Goal: Transaction & Acquisition: Book appointment/travel/reservation

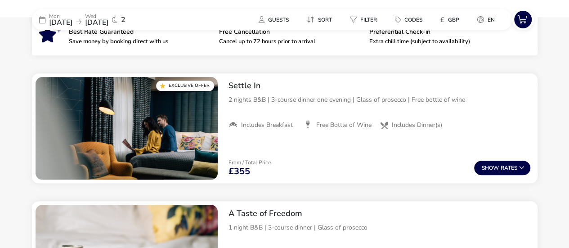
scroll to position [347, 0]
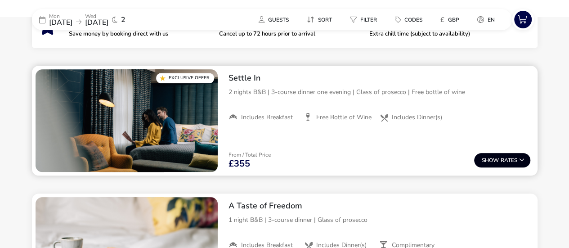
click at [504, 159] on button "Show Rates" at bounding box center [502, 160] width 56 height 14
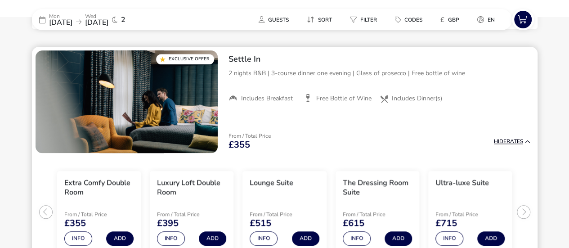
scroll to position [367, 0]
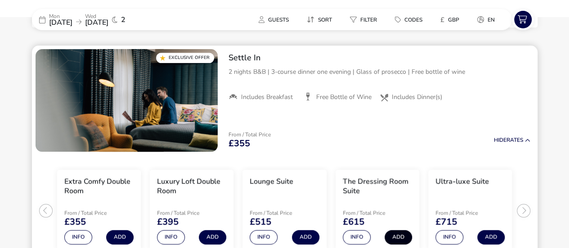
click at [400, 234] on button "Add" at bounding box center [398, 237] width 27 height 14
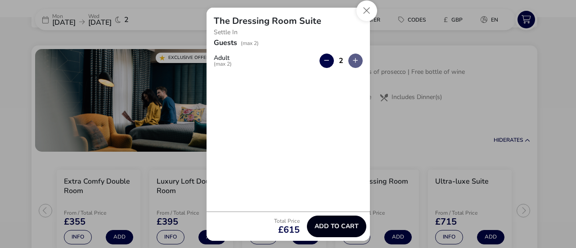
click at [337, 230] on button "Add to cart" at bounding box center [336, 227] width 59 height 22
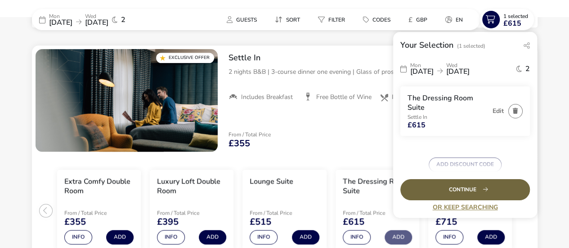
click at [478, 189] on div "Continue" at bounding box center [465, 189] width 130 height 21
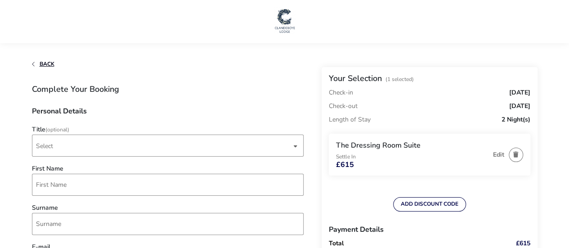
click at [43, 62] on span "Back" at bounding box center [47, 63] width 15 height 7
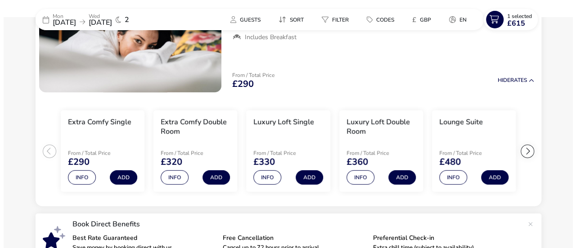
scroll to position [128, 0]
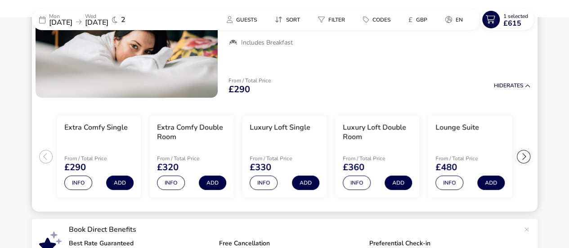
click at [522, 156] on div at bounding box center [523, 156] width 13 height 13
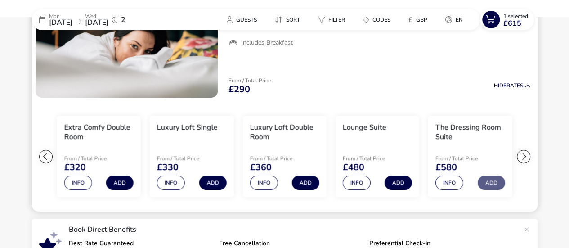
click at [522, 156] on div at bounding box center [523, 156] width 13 height 13
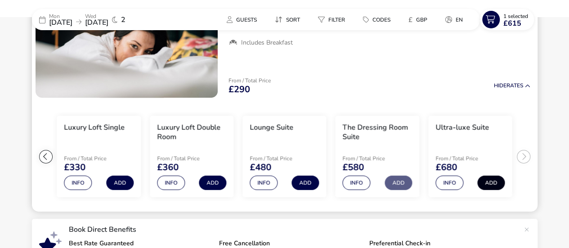
click at [493, 182] on button "Add" at bounding box center [490, 182] width 27 height 14
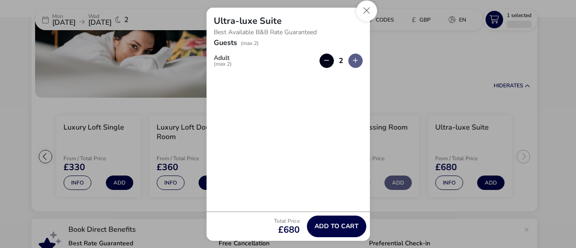
click at [326, 58] on button "button" at bounding box center [326, 61] width 14 height 14
click at [355, 63] on button "button" at bounding box center [355, 61] width 14 height 14
click at [324, 62] on button "button" at bounding box center [326, 61] width 14 height 14
click at [354, 61] on button "button" at bounding box center [355, 61] width 14 height 14
type input "2"
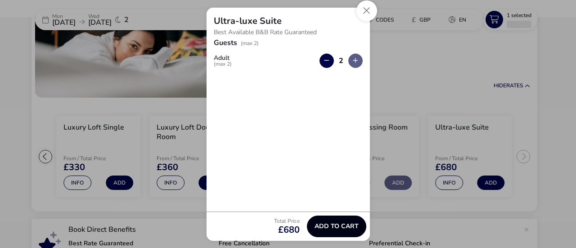
click at [336, 224] on span "Add to cart" at bounding box center [337, 226] width 44 height 7
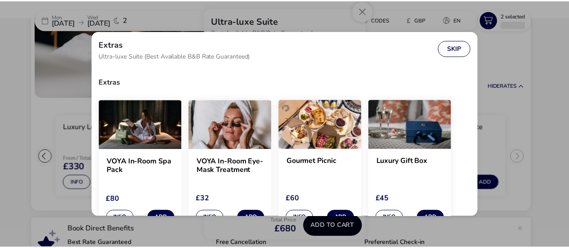
scroll to position [8, 0]
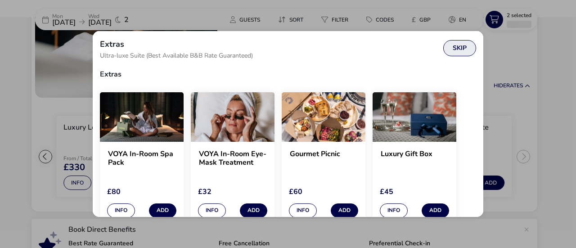
click at [458, 47] on button "Skip" at bounding box center [459, 48] width 33 height 16
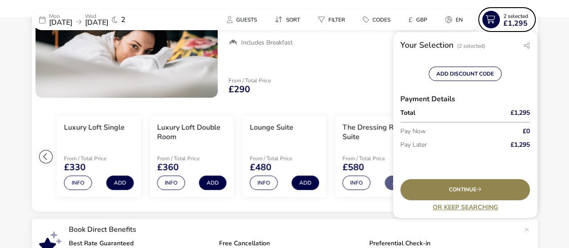
scroll to position [148, 0]
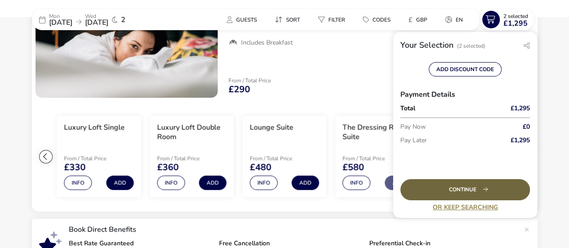
click at [465, 188] on div "Continue" at bounding box center [465, 189] width 130 height 21
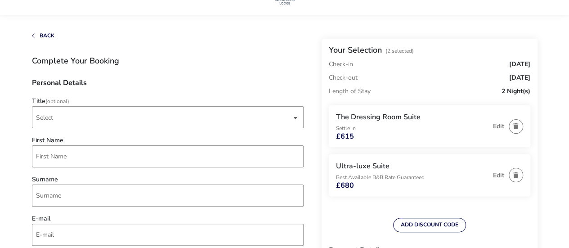
scroll to position [15, 0]
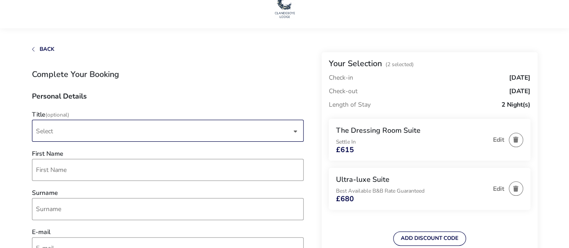
click at [62, 130] on span "Select" at bounding box center [164, 130] width 256 height 21
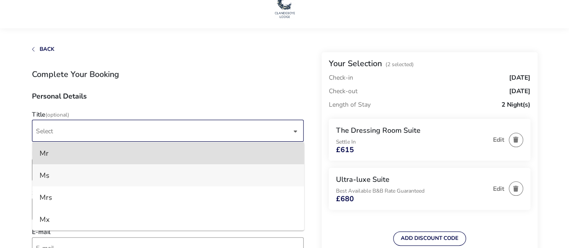
click at [50, 175] on li "Ms" at bounding box center [168, 175] width 272 height 22
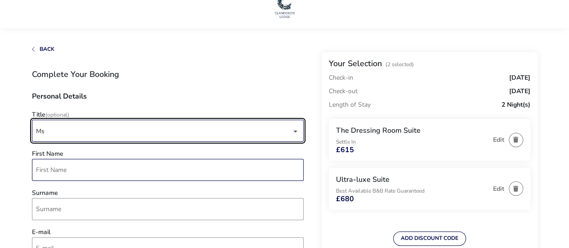
click at [64, 167] on input "First Name" at bounding box center [168, 170] width 272 height 22
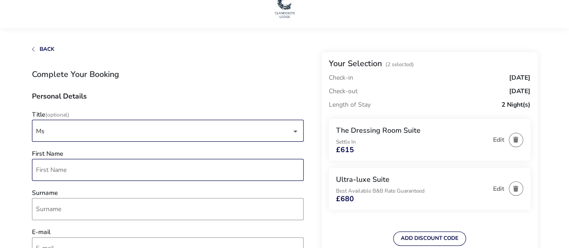
type input "[PERSON_NAME]"
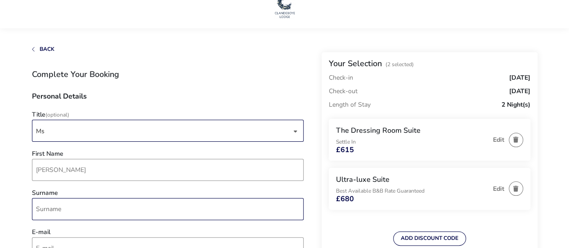
click at [59, 214] on input "Surname" at bounding box center [168, 209] width 272 height 22
type input "p"
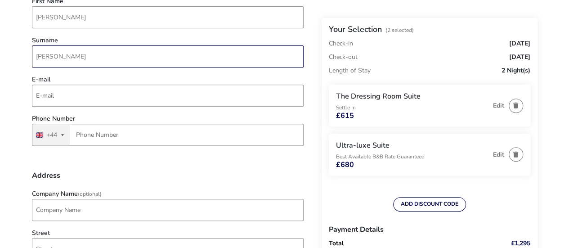
scroll to position [165, 0]
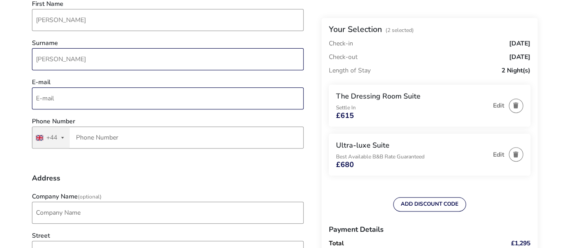
type input "[PERSON_NAME]"
click at [64, 101] on input "E-mail" at bounding box center [168, 98] width 272 height 22
type input "[EMAIL_ADDRESS][DOMAIN_NAME]"
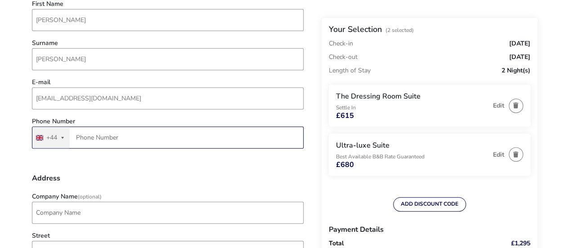
click at [92, 140] on input "Phone Number" at bounding box center [168, 137] width 272 height 22
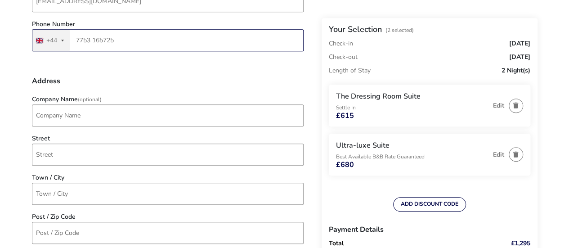
scroll to position [264, 0]
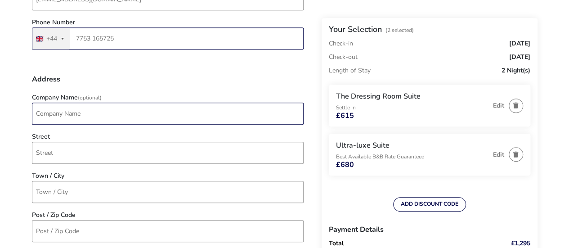
type input "7753 165725"
click at [66, 116] on input "Company Name (Optional)" at bounding box center [168, 114] width 272 height 22
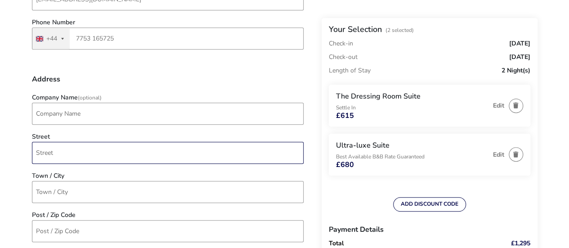
click at [67, 154] on input "Street" at bounding box center [168, 153] width 272 height 22
type input "[STREET_ADDRESS]"
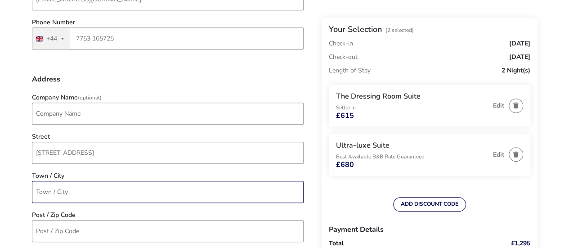
click at [59, 197] on input "Town / City" at bounding box center [168, 192] width 272 height 22
type input "Newry"
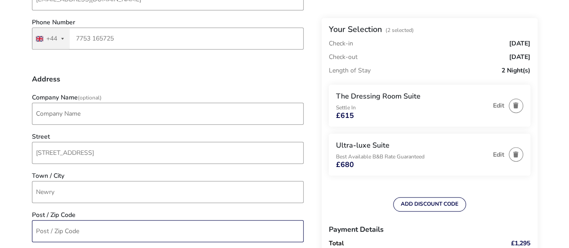
click at [60, 233] on input "Post / Zip Code" at bounding box center [168, 231] width 272 height 22
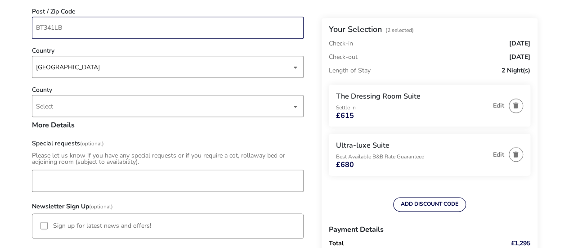
scroll to position [468, 0]
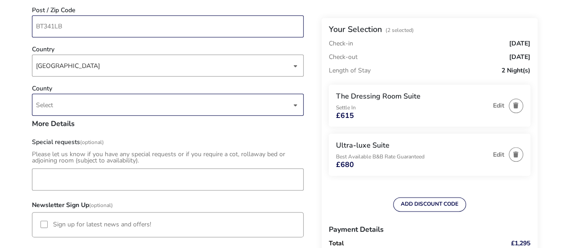
type input "BT341LB"
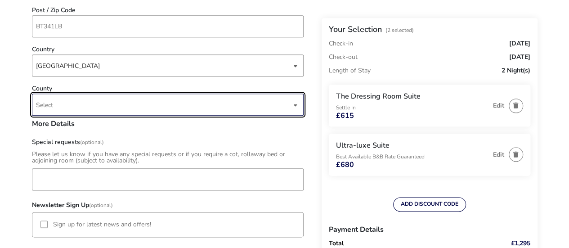
click at [160, 103] on span "Select" at bounding box center [164, 104] width 256 height 21
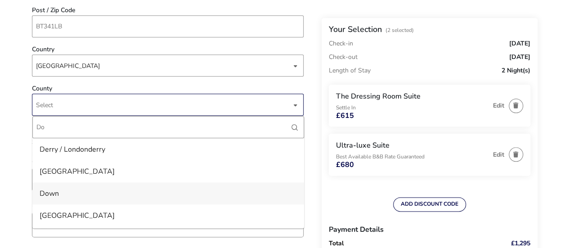
type input "Do"
click at [47, 197] on li "Down" at bounding box center [168, 193] width 272 height 22
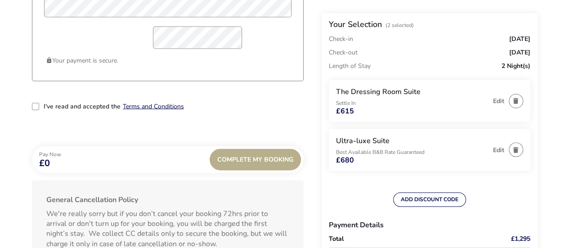
scroll to position [832, 0]
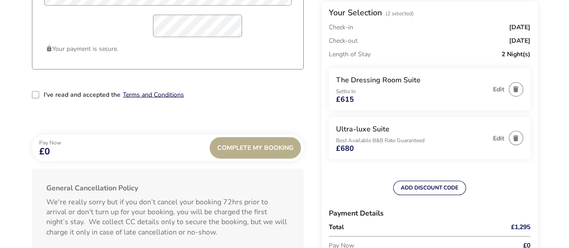
click at [38, 94] on div "2-term_condi" at bounding box center [35, 94] width 7 height 7
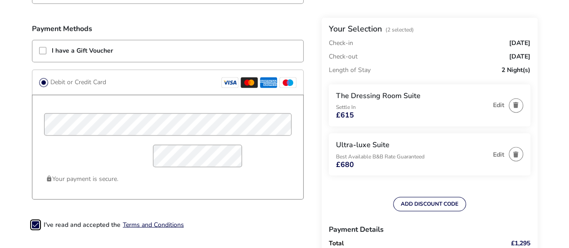
scroll to position [700, 0]
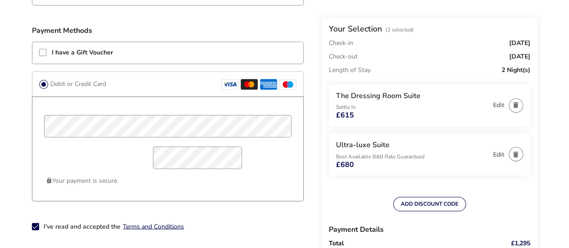
click at [389, 111] on div "The Dressing Room Suite Settle In £615" at bounding box center [412, 105] width 153 height 27
click at [494, 104] on button "Edit" at bounding box center [498, 105] width 11 height 7
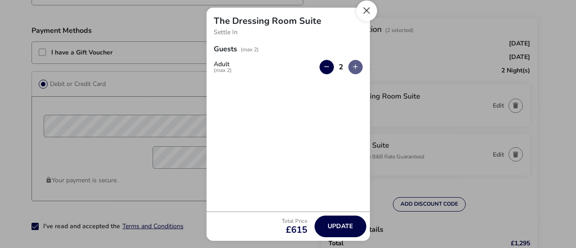
click at [364, 12] on button "Close" at bounding box center [366, 10] width 21 height 21
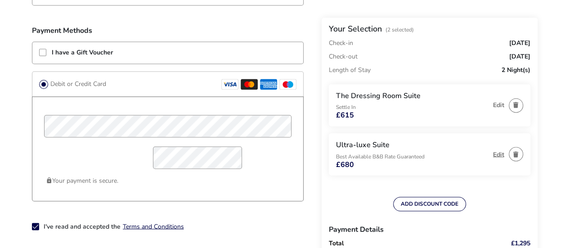
click at [498, 153] on button "Edit" at bounding box center [498, 154] width 11 height 7
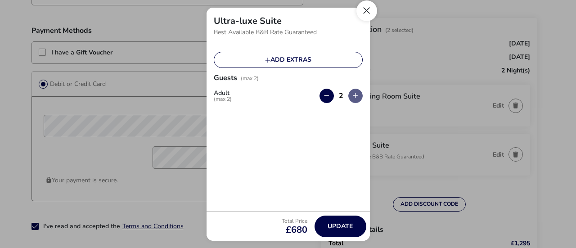
click at [366, 8] on button "Close" at bounding box center [366, 10] width 21 height 21
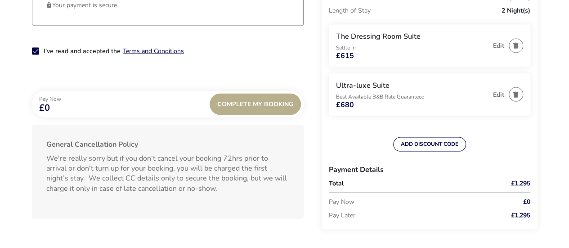
scroll to position [904, 0]
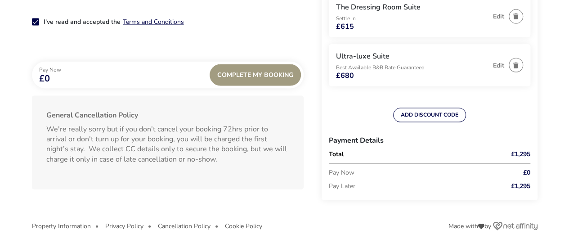
click at [253, 80] on div "Complete My Booking" at bounding box center [255, 75] width 91 height 22
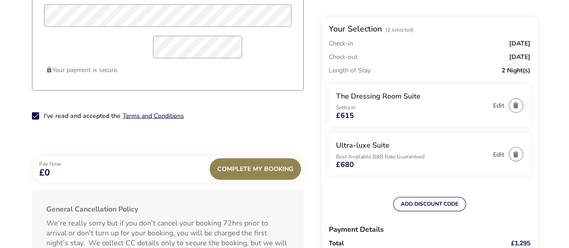
scroll to position [815, 0]
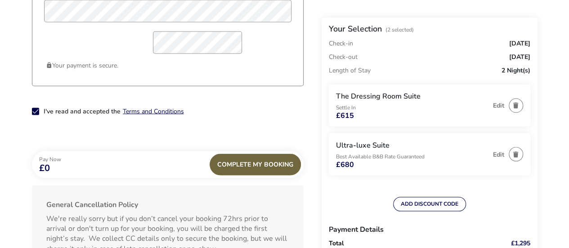
click at [238, 165] on div "Complete My Booking" at bounding box center [255, 164] width 91 height 22
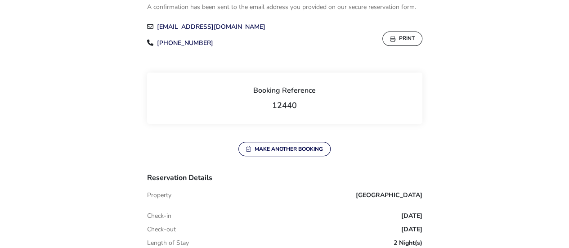
scroll to position [160, 0]
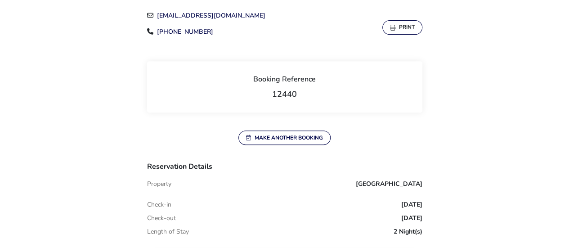
click at [408, 26] on button "Print" at bounding box center [402, 27] width 40 height 14
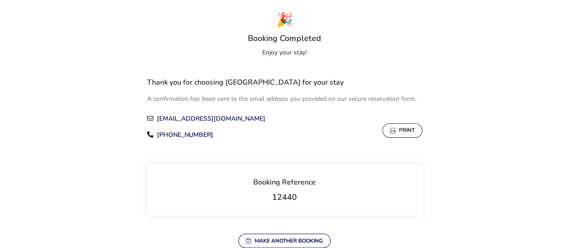
scroll to position [0, 0]
